Goal: Information Seeking & Learning: Learn about a topic

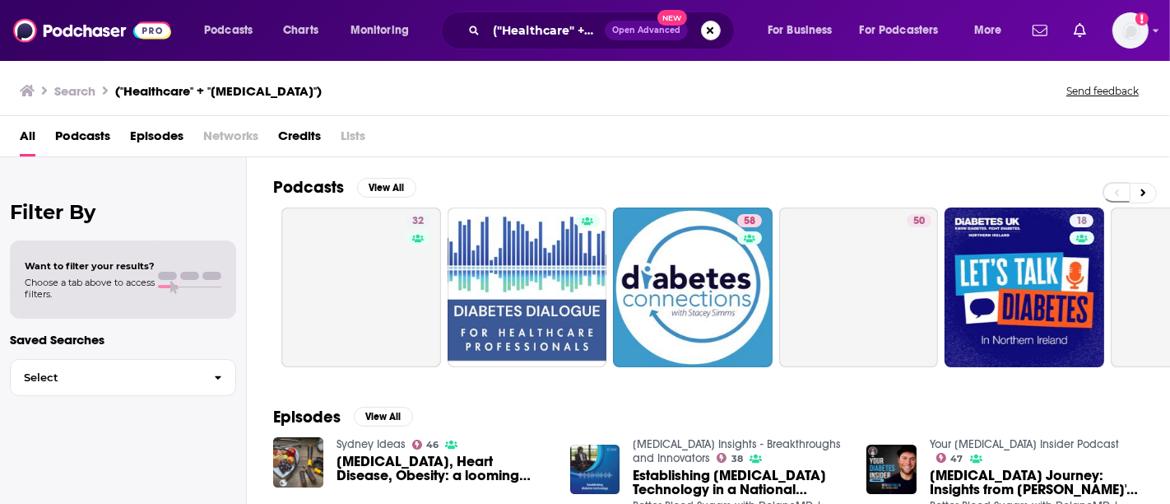
click at [711, 30] on button "Search podcasts, credits, & more..." at bounding box center [711, 31] width 20 height 20
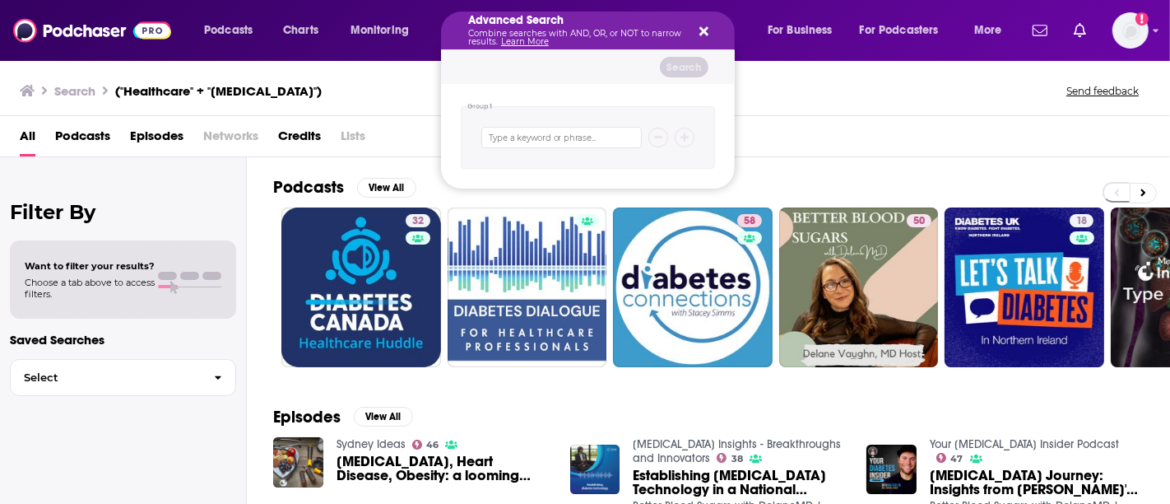
click at [706, 26] on icon "Search podcasts, credits, & more..." at bounding box center [703, 31] width 9 height 13
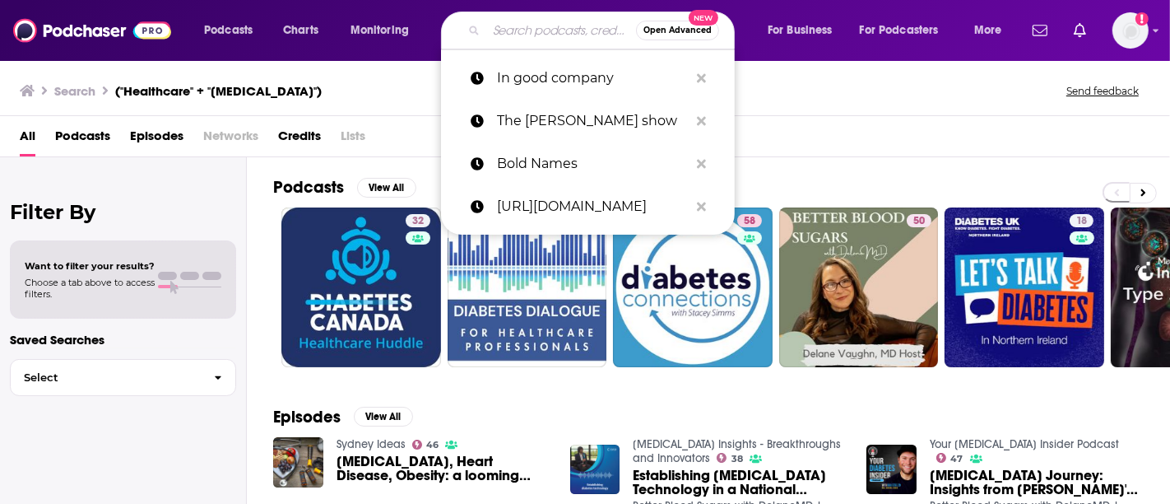
click at [522, 20] on input "Search podcasts, credits, & more..." at bounding box center [561, 30] width 150 height 26
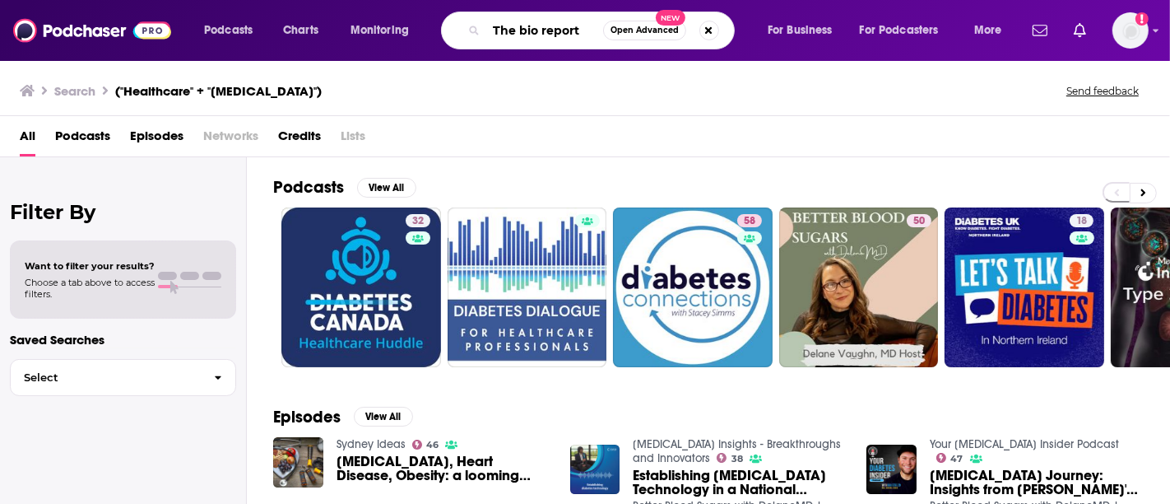
type input "The bio report"
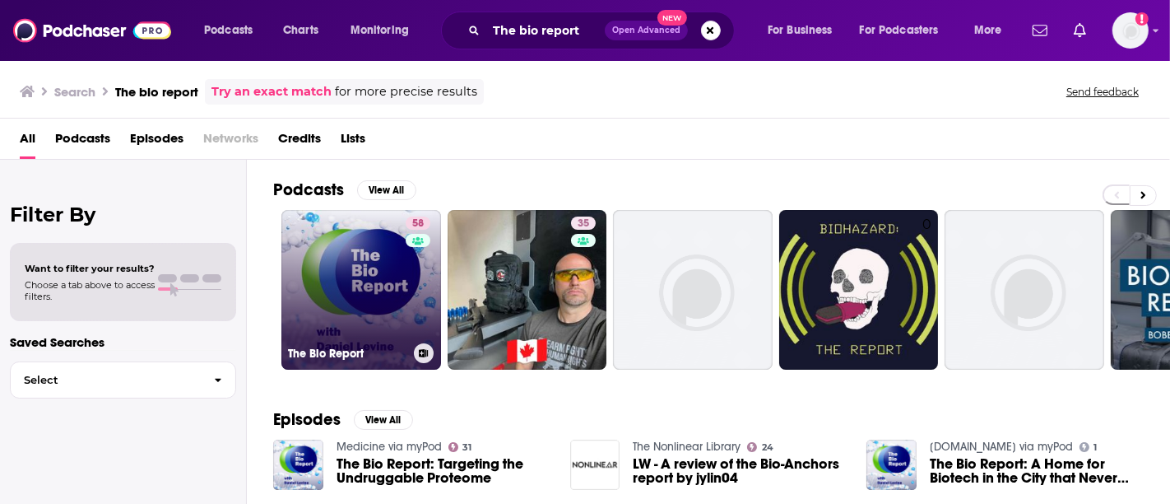
click at [334, 306] on link "58 The Bio Report" at bounding box center [361, 290] width 160 height 160
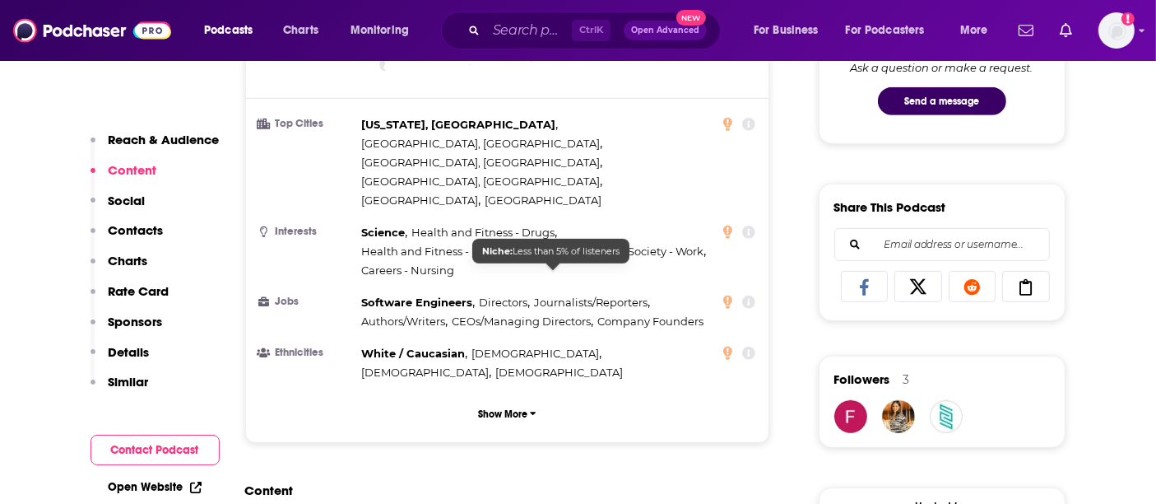
scroll to position [914, 0]
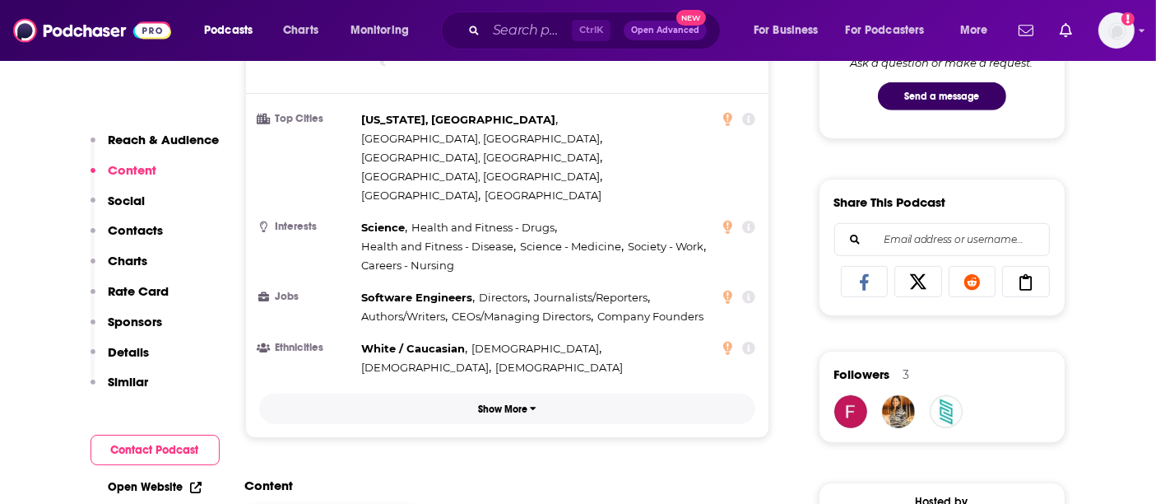
click at [495, 393] on button "Show More" at bounding box center [507, 408] width 497 height 30
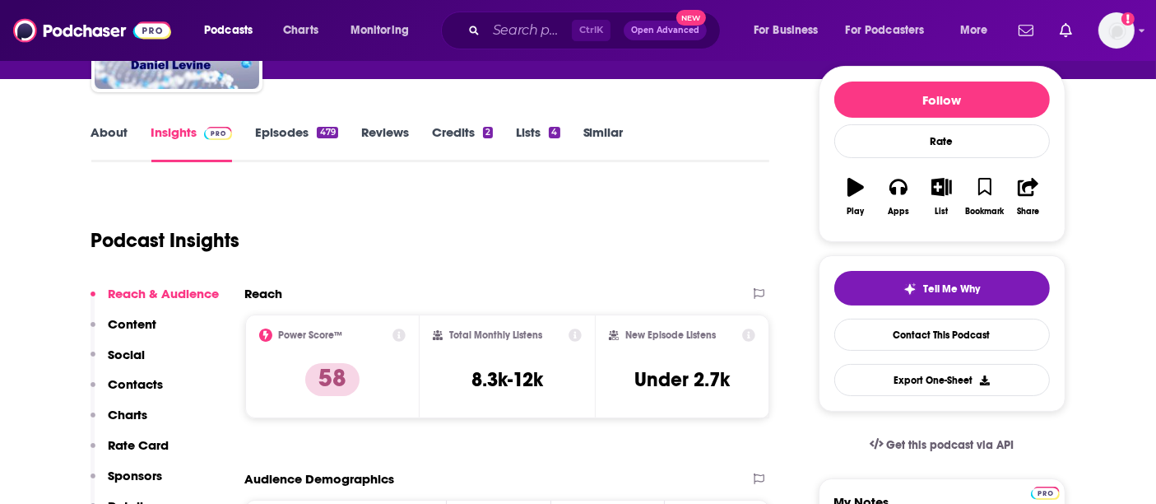
scroll to position [183, 0]
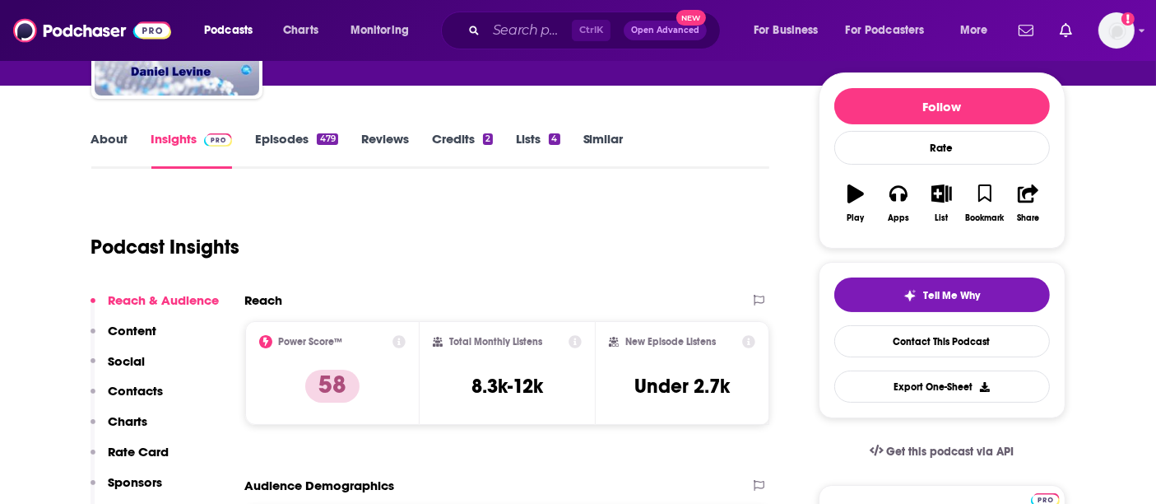
click at [98, 137] on link "About" at bounding box center [109, 150] width 37 height 38
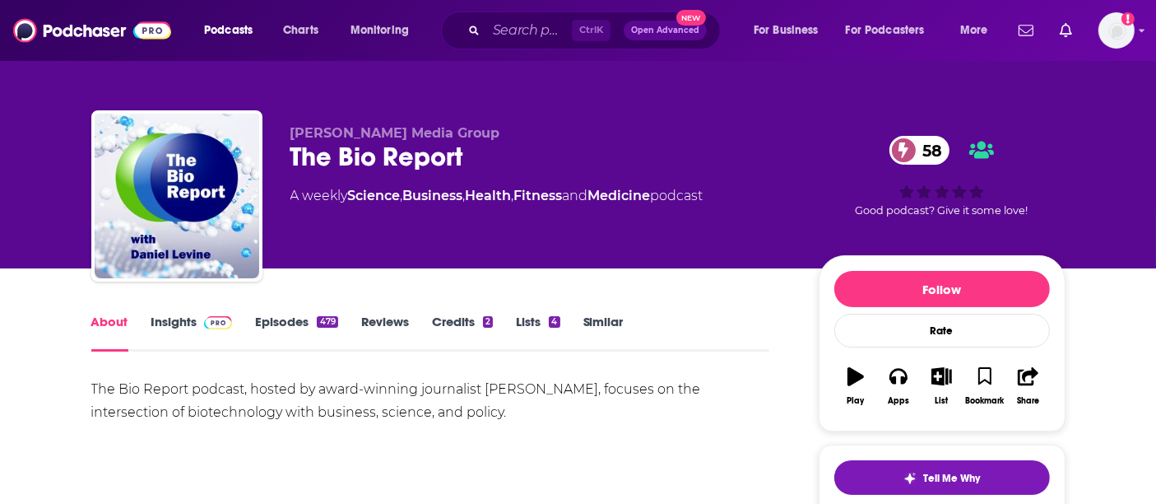
click at [176, 329] on link "Insights" at bounding box center [191, 333] width 81 height 38
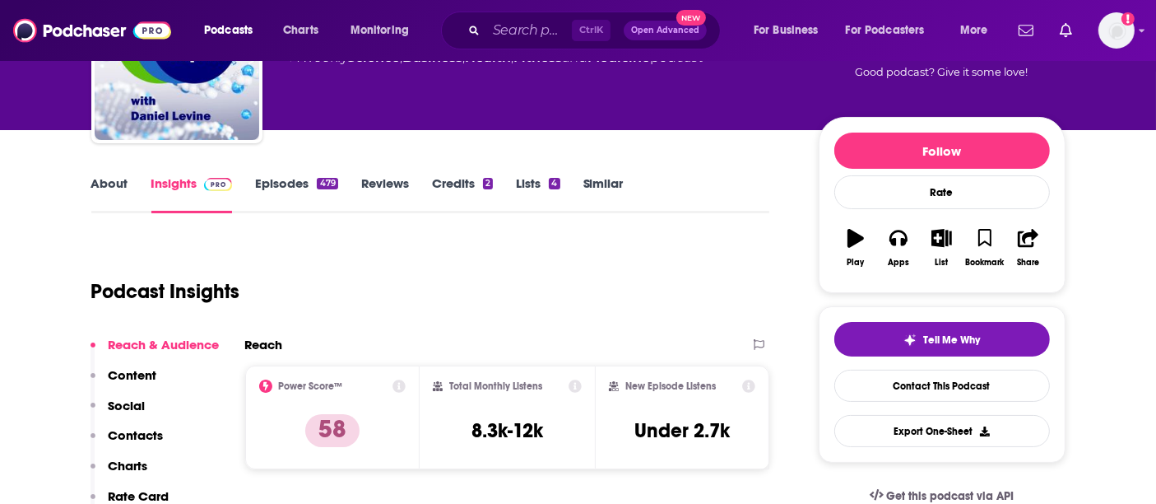
scroll to position [91, 0]
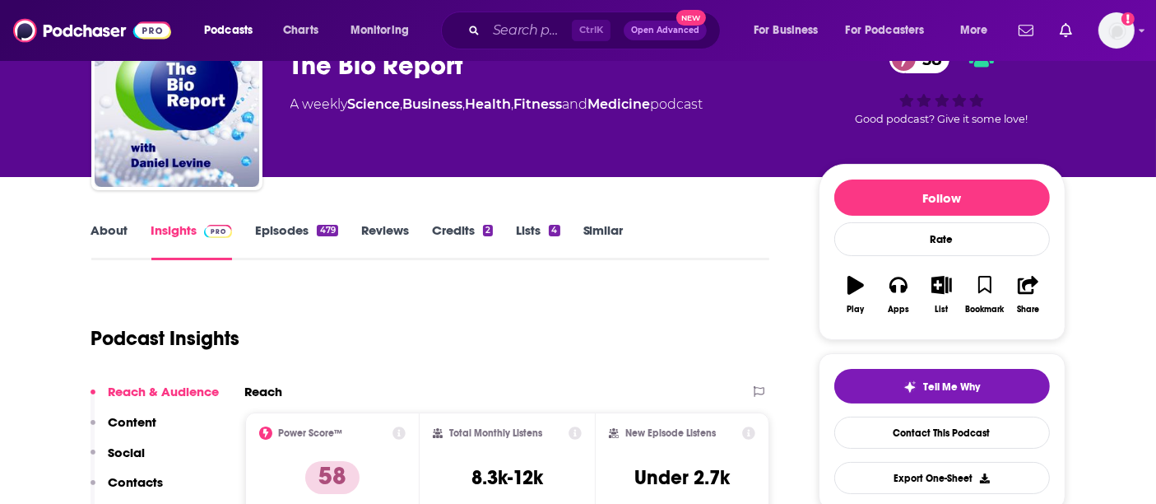
click at [456, 238] on link "Credits 2" at bounding box center [462, 241] width 61 height 38
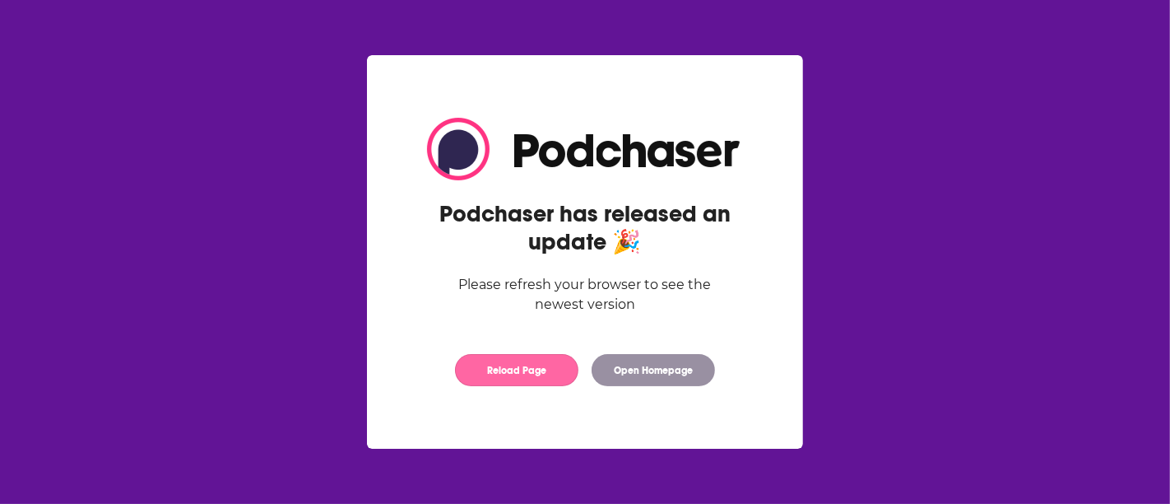
click at [514, 377] on button "Reload Page" at bounding box center [516, 370] width 123 height 32
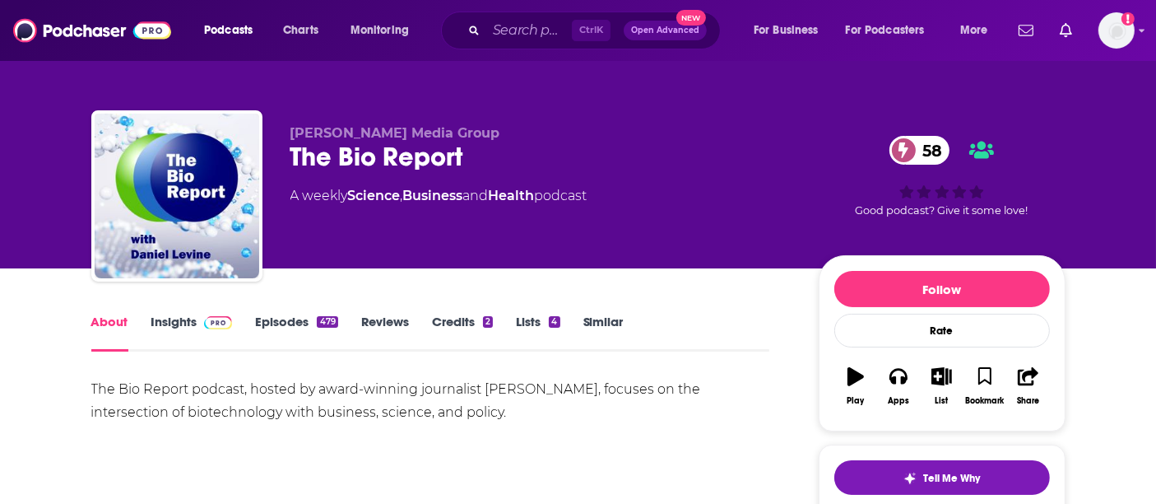
click at [163, 332] on link "Insights" at bounding box center [191, 333] width 81 height 38
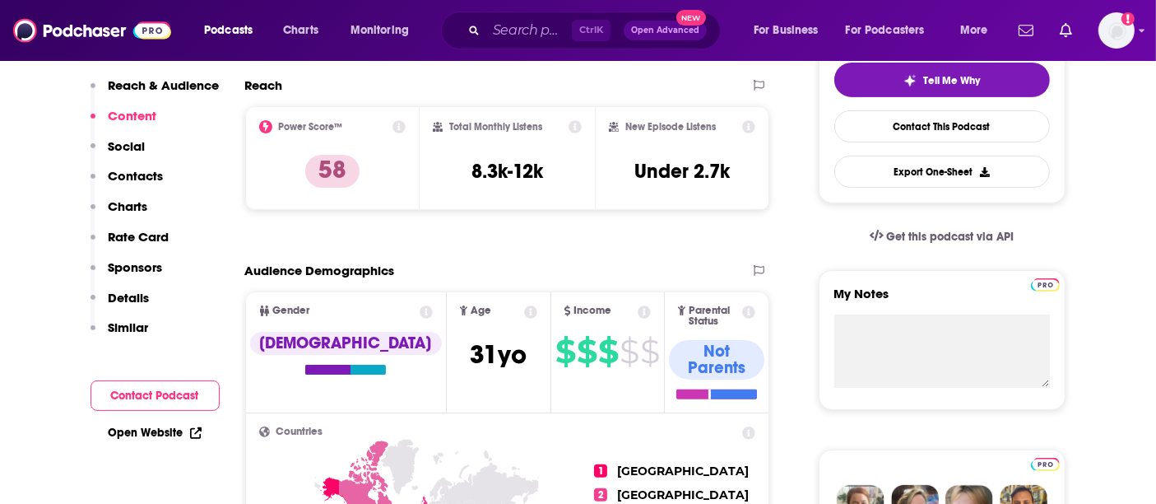
scroll to position [274, 0]
